Goal: Check status: Check status

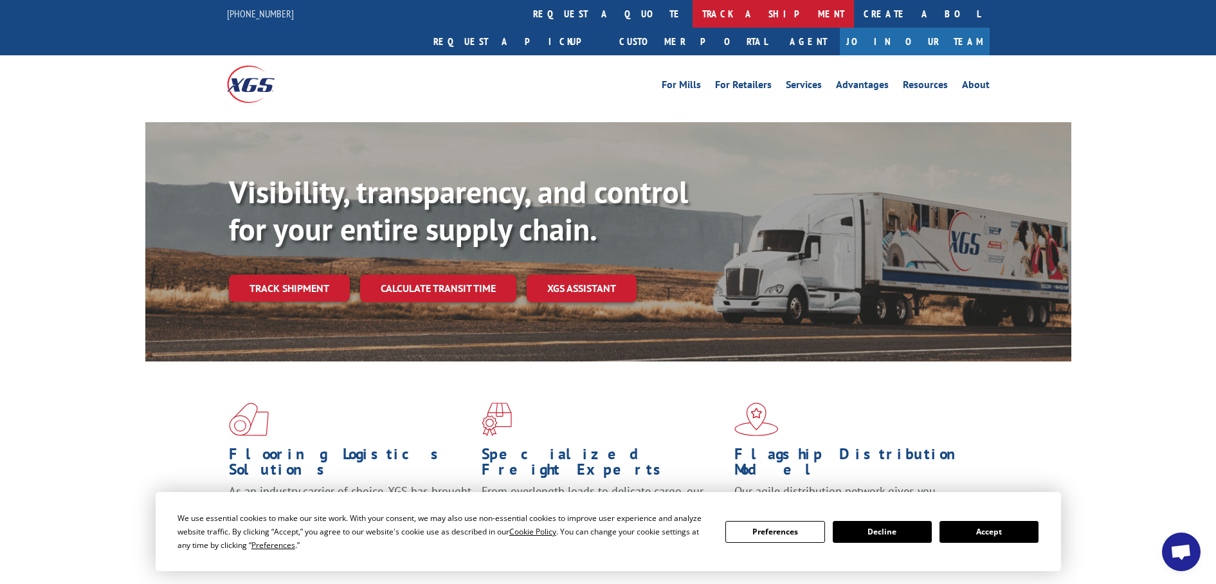
click at [692, 19] on link "track a shipment" at bounding box center [772, 14] width 161 height 28
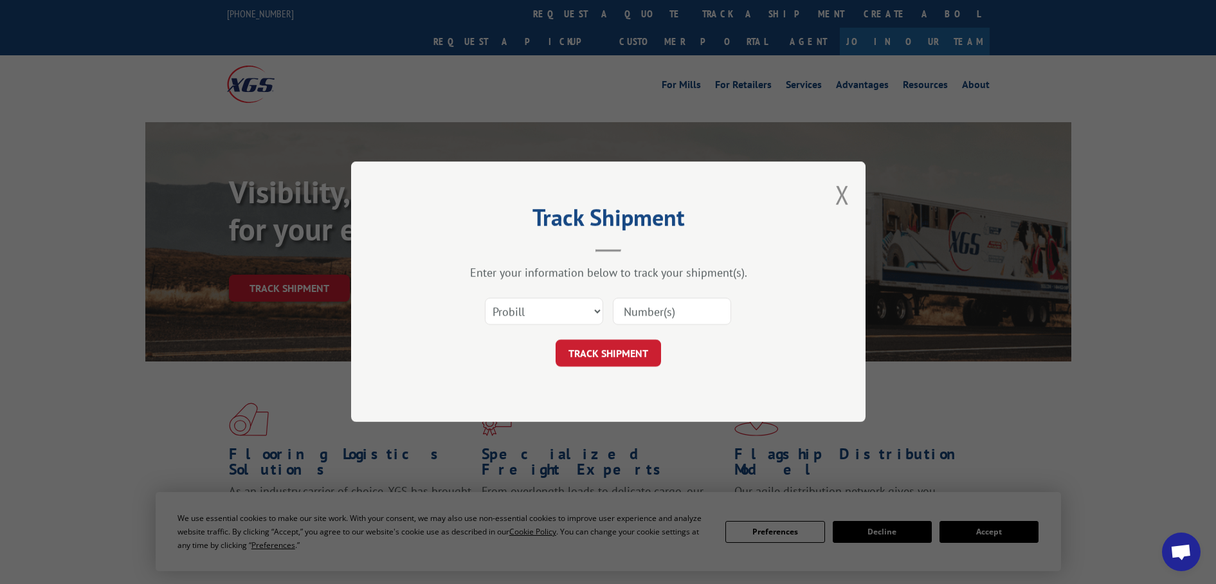
click at [644, 308] on input at bounding box center [672, 311] width 118 height 27
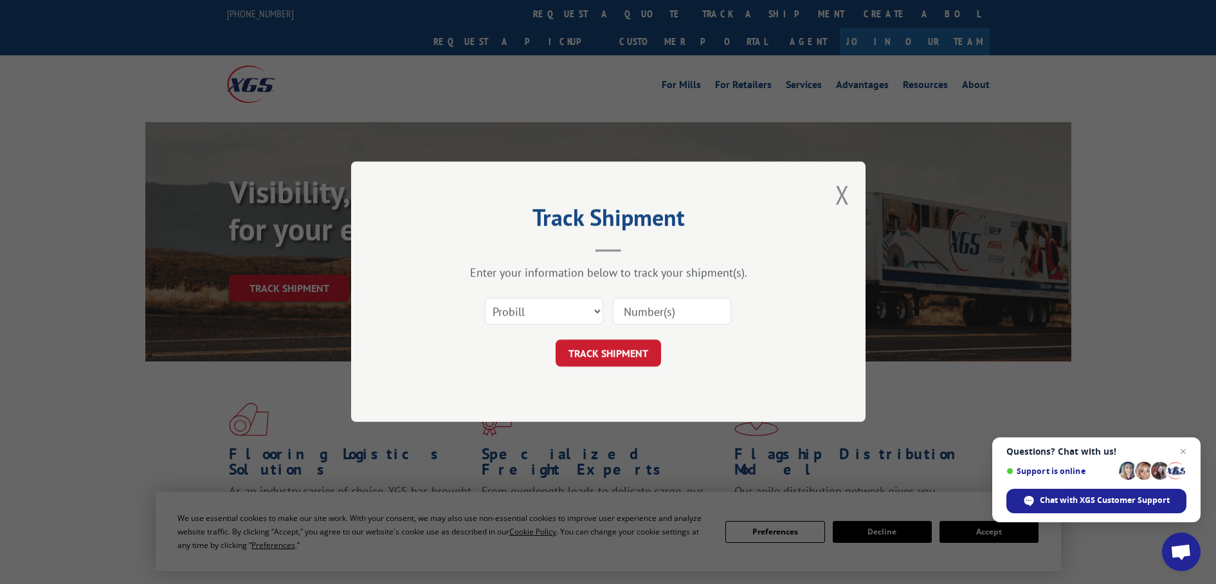
paste input "483930638597"
type input "483930638597"
click at [629, 354] on button "TRACK SHIPMENT" at bounding box center [607, 353] width 105 height 27
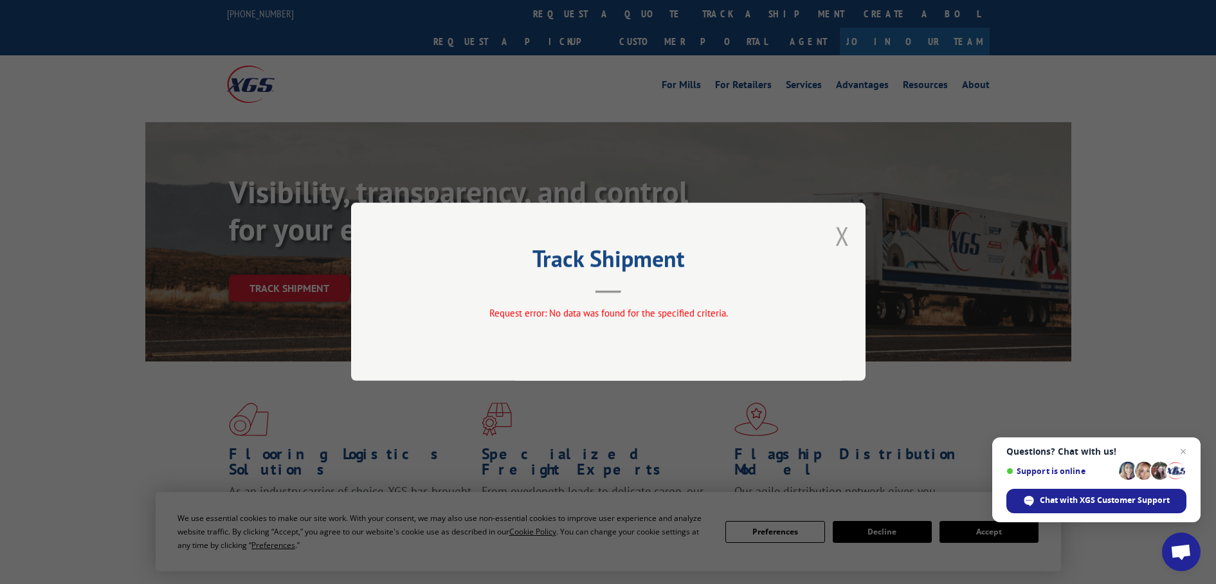
click at [841, 235] on button "Close modal" at bounding box center [842, 236] width 14 height 34
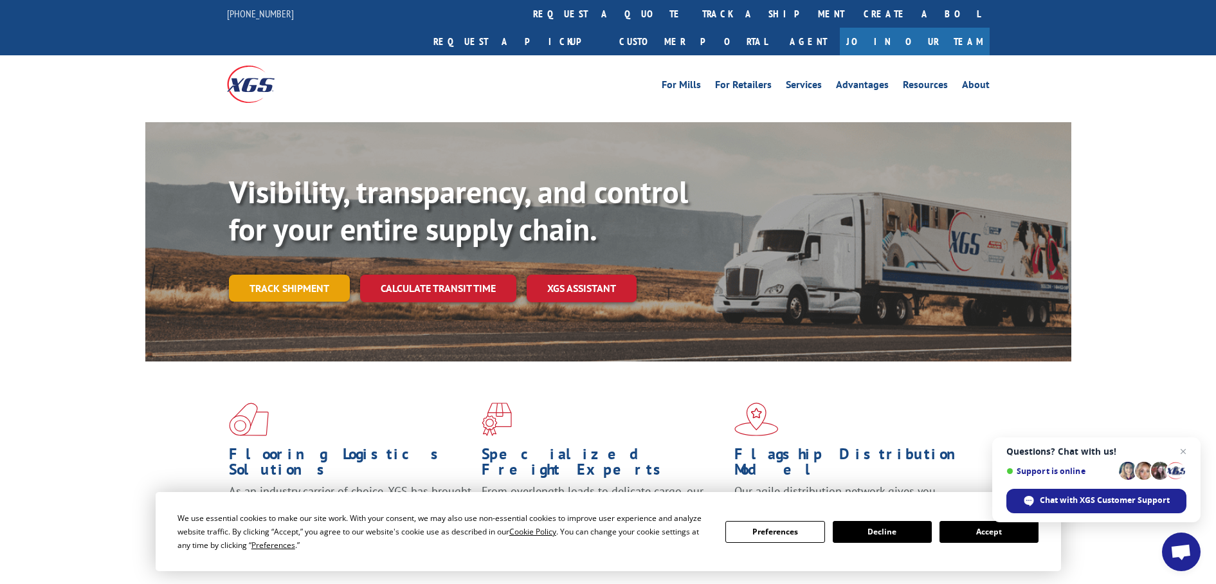
click at [293, 275] on link "Track shipment" at bounding box center [289, 288] width 121 height 27
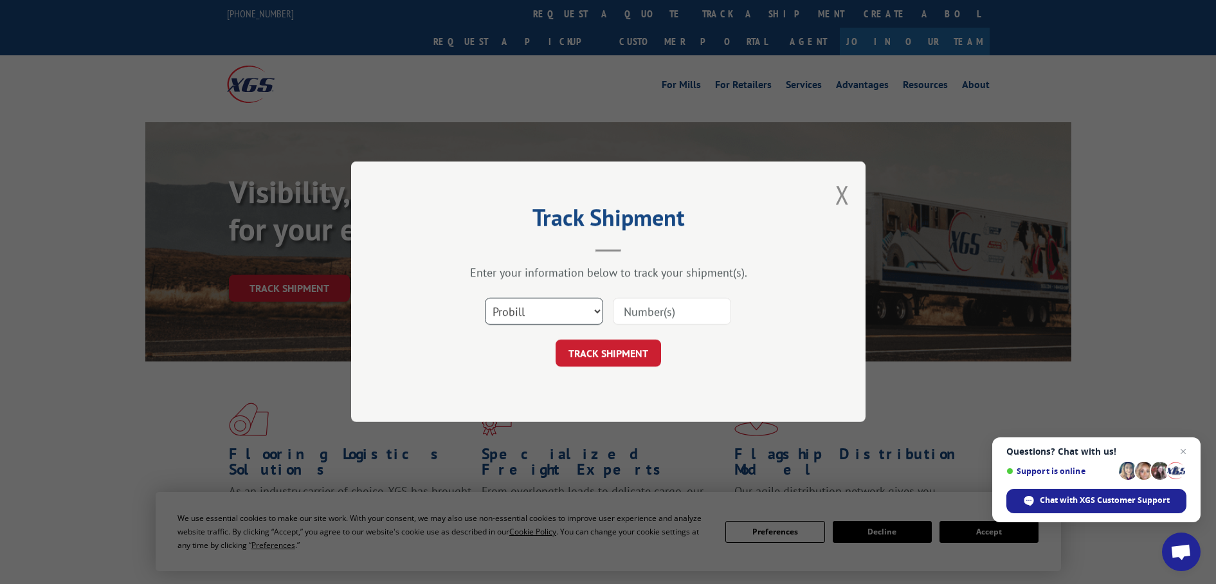
click at [588, 309] on select "Select category... Probill BOL PO" at bounding box center [544, 311] width 118 height 27
select select "po"
click at [485, 298] on select "Select category... Probill BOL PO" at bounding box center [544, 311] width 118 height 27
click at [685, 312] on input at bounding box center [672, 311] width 118 height 27
paste input "483930638597"
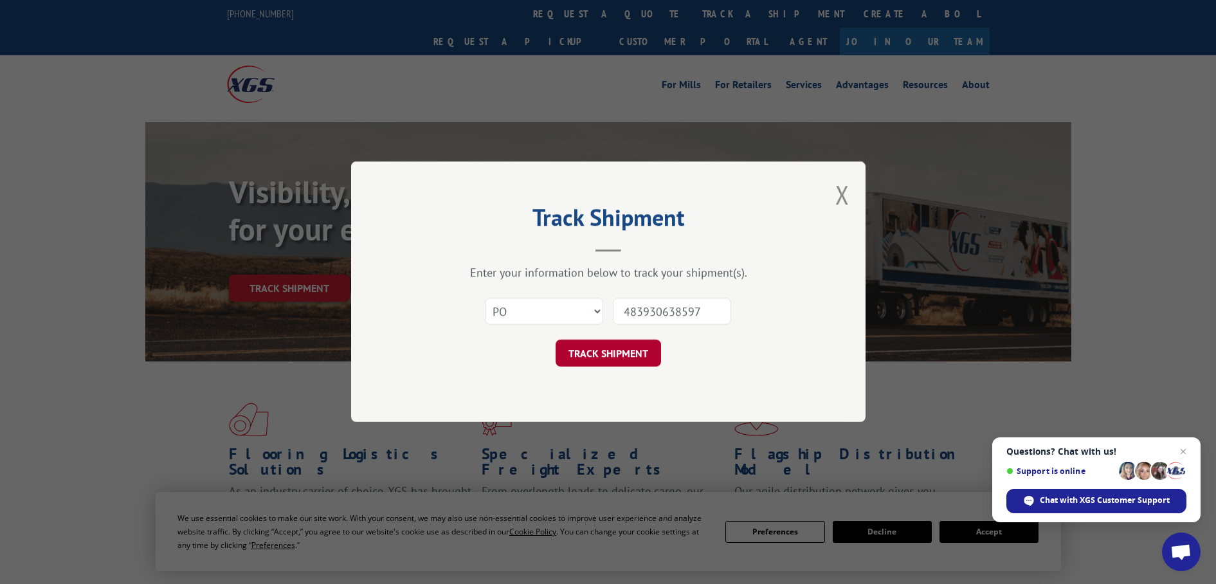
type input "483930638597"
click at [628, 351] on button "TRACK SHIPMENT" at bounding box center [607, 353] width 105 height 27
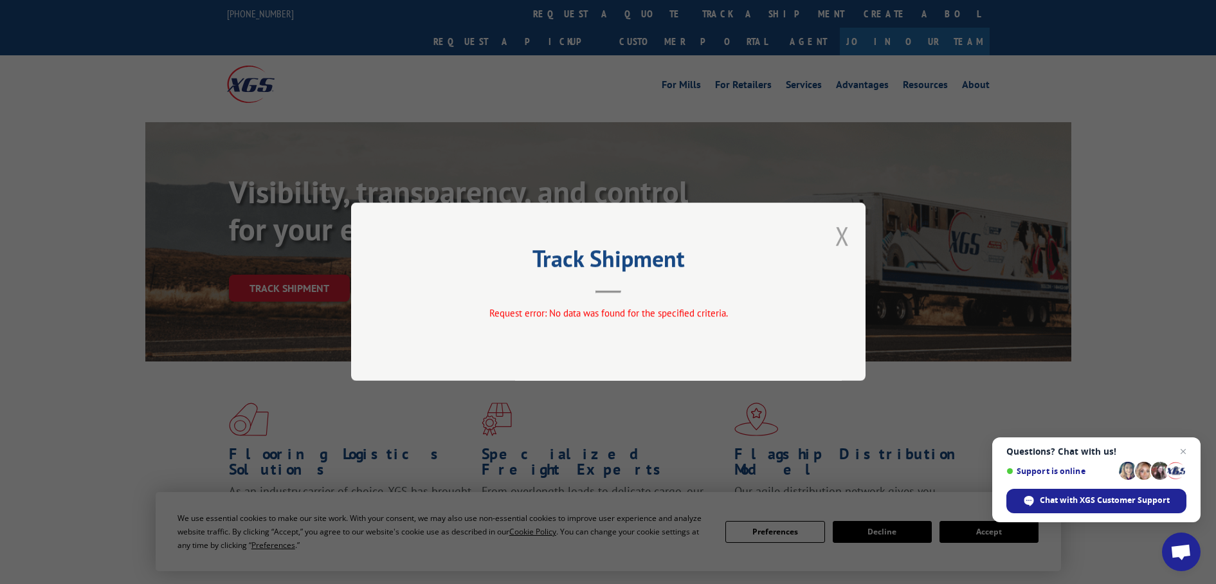
drag, startPoint x: 840, startPoint y: 233, endPoint x: 834, endPoint y: 239, distance: 8.6
click at [840, 234] on button "Close modal" at bounding box center [842, 236] width 14 height 34
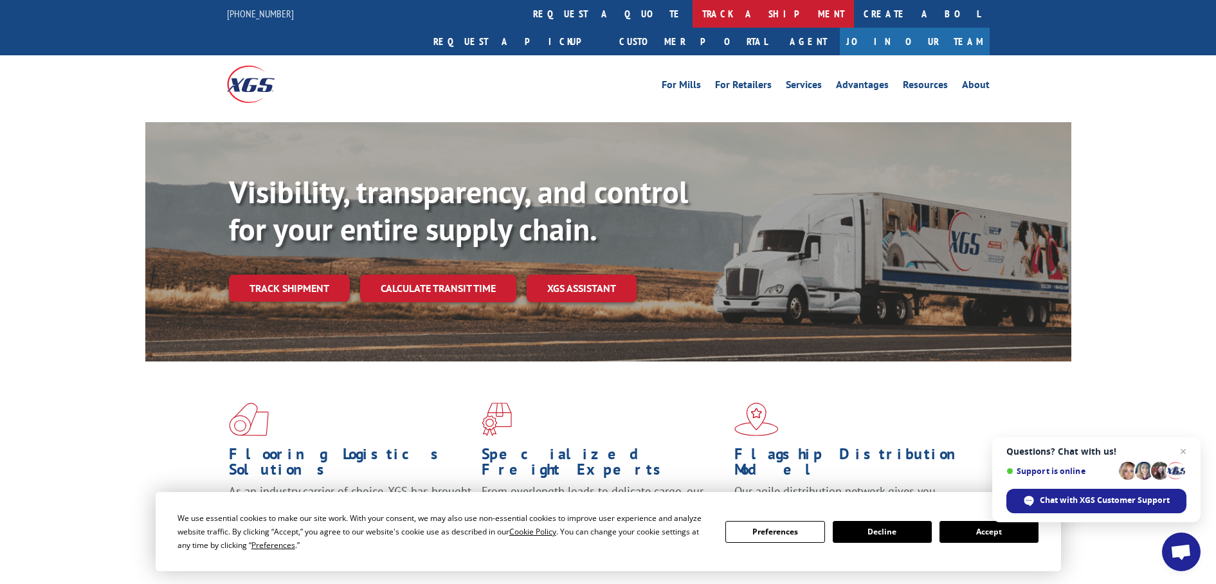
click at [692, 16] on link "track a shipment" at bounding box center [772, 14] width 161 height 28
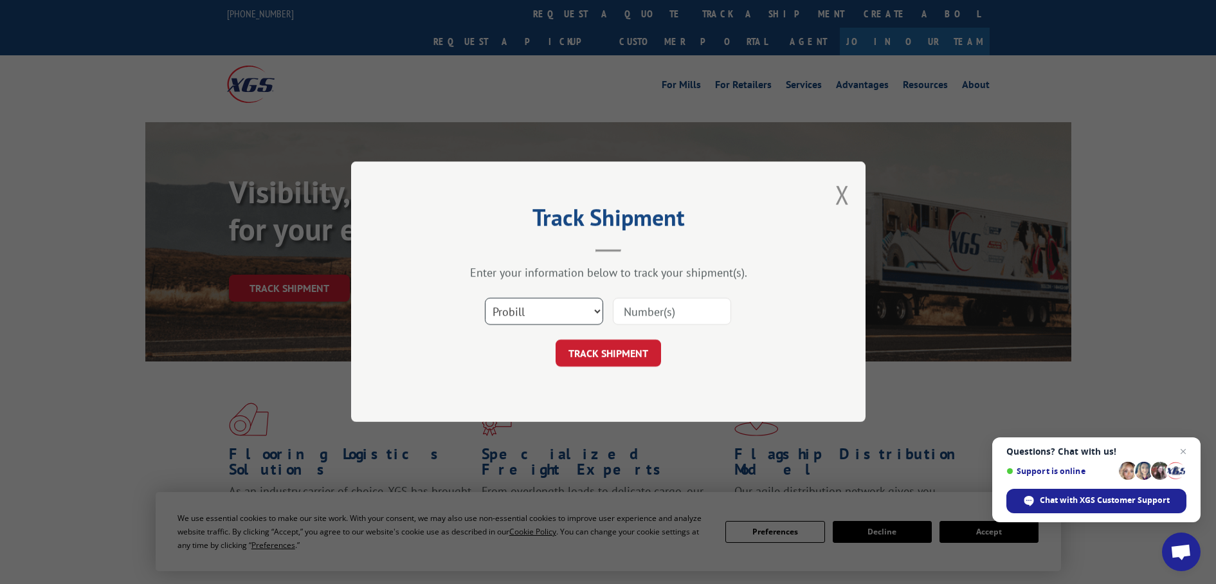
click at [596, 311] on select "Select category... Probill BOL PO" at bounding box center [544, 311] width 118 height 27
select select "bol"
click at [485, 298] on select "Select category... Probill BOL PO" at bounding box center [544, 311] width 118 height 27
click at [648, 320] on input at bounding box center [672, 311] width 118 height 27
paste input "483930638597"
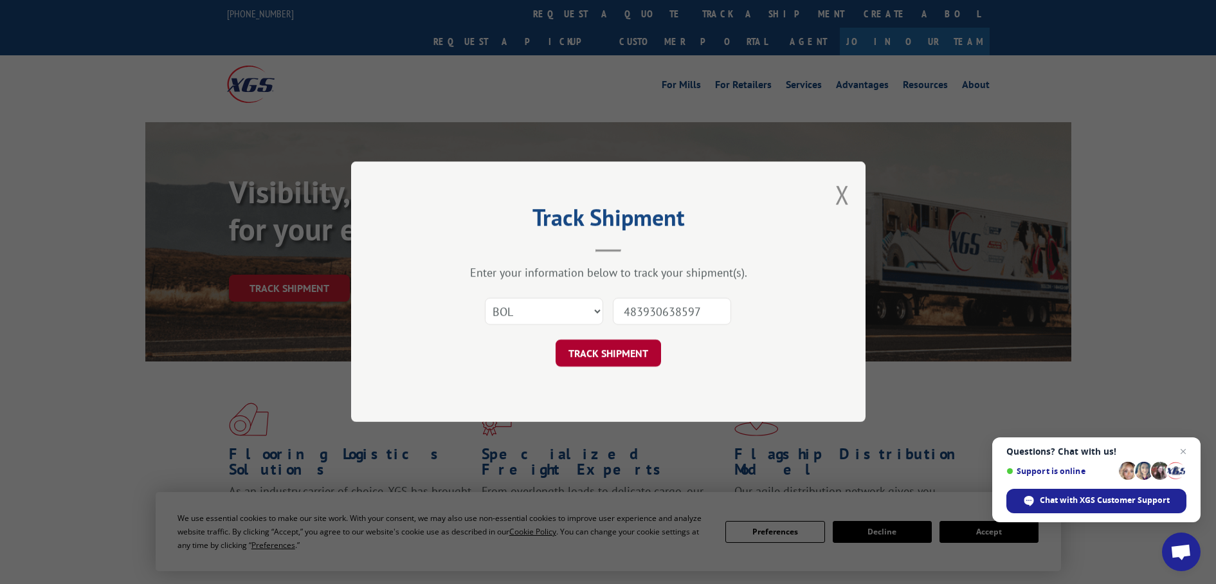
type input "483930638597"
click at [618, 351] on button "TRACK SHIPMENT" at bounding box center [607, 353] width 105 height 27
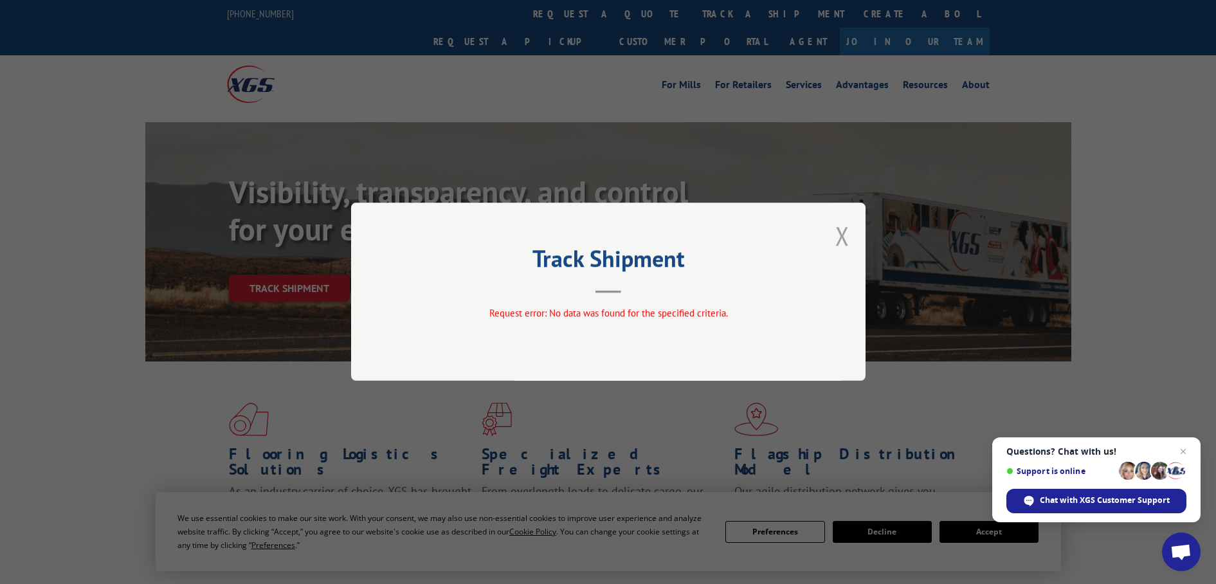
click at [839, 234] on button "Close modal" at bounding box center [842, 236] width 14 height 34
